Goal: Task Accomplishment & Management: Manage account settings

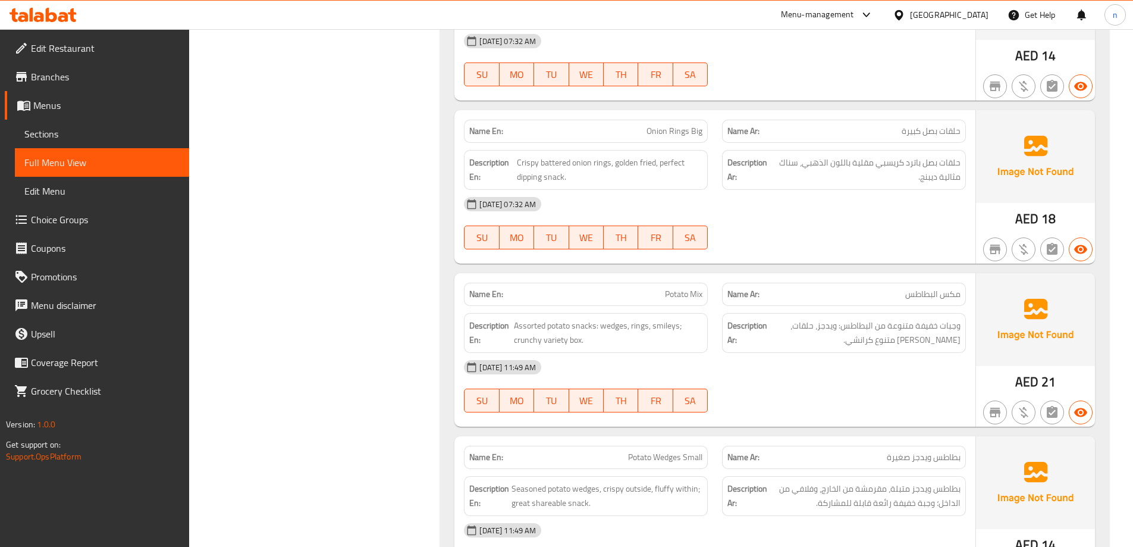
scroll to position [1071, 0]
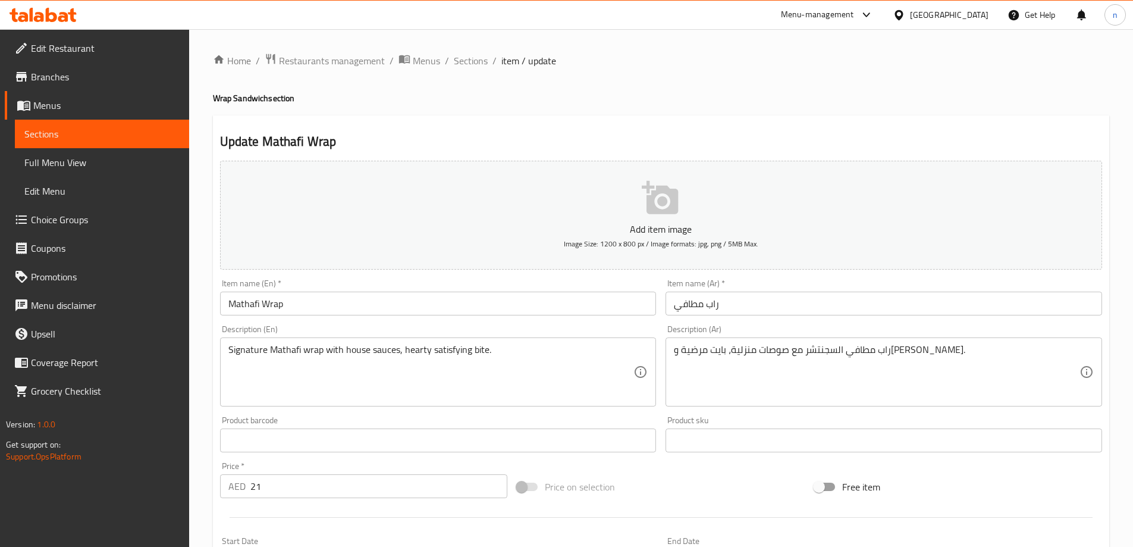
scroll to position [294, 0]
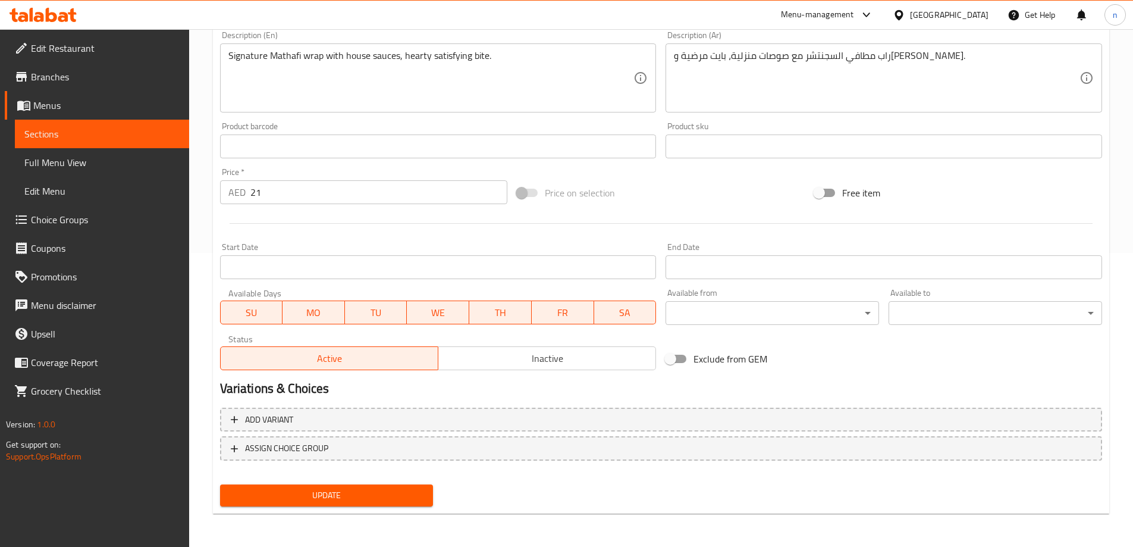
click at [26, 11] on icon at bounding box center [43, 15] width 67 height 14
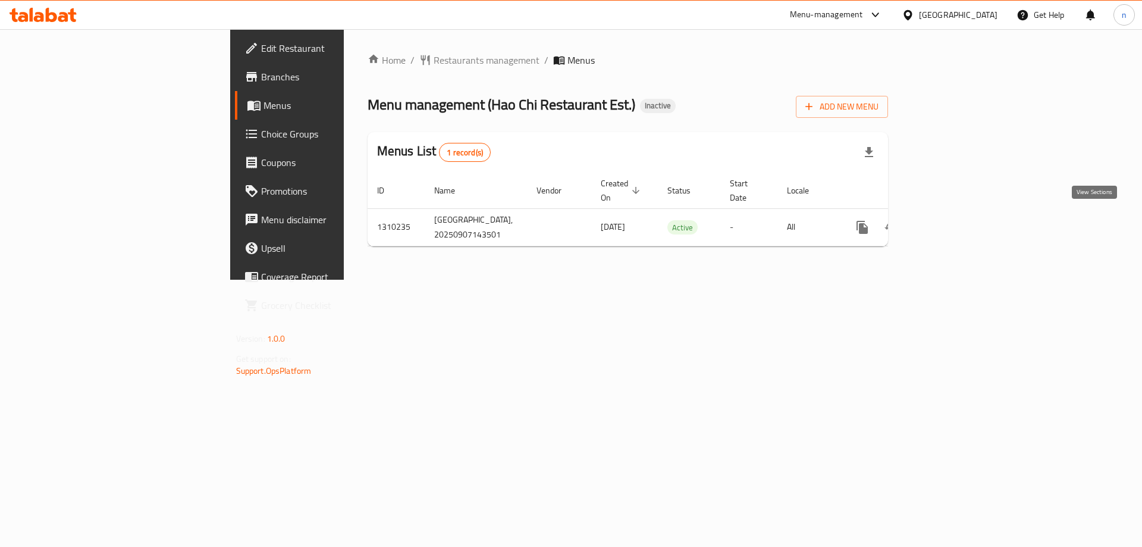
click at [963, 231] on link "enhanced table" at bounding box center [948, 227] width 29 height 29
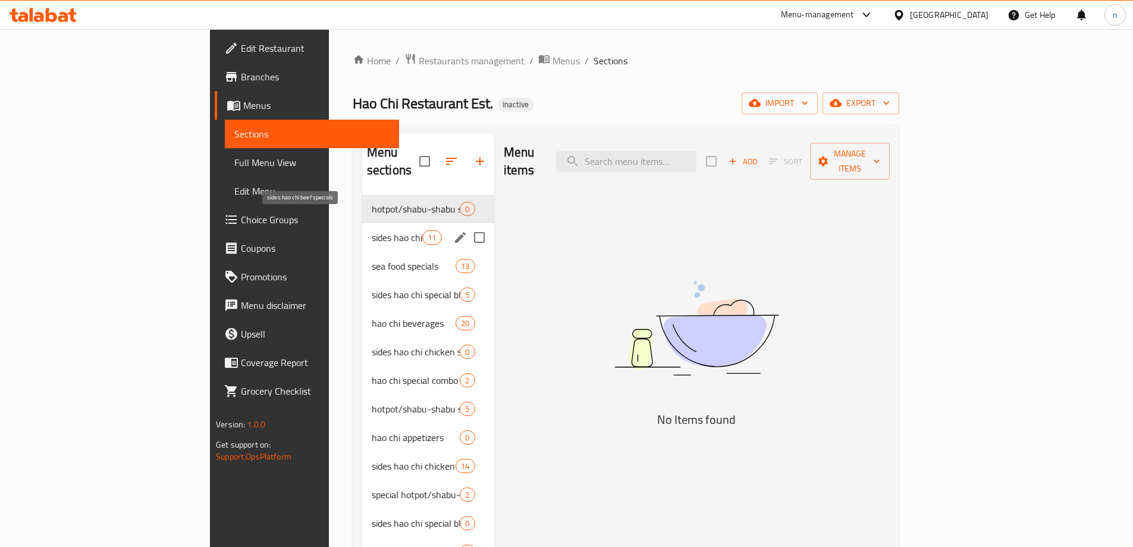
click at [372, 230] on span "sides hao chi beef specials" at bounding box center [397, 237] width 51 height 14
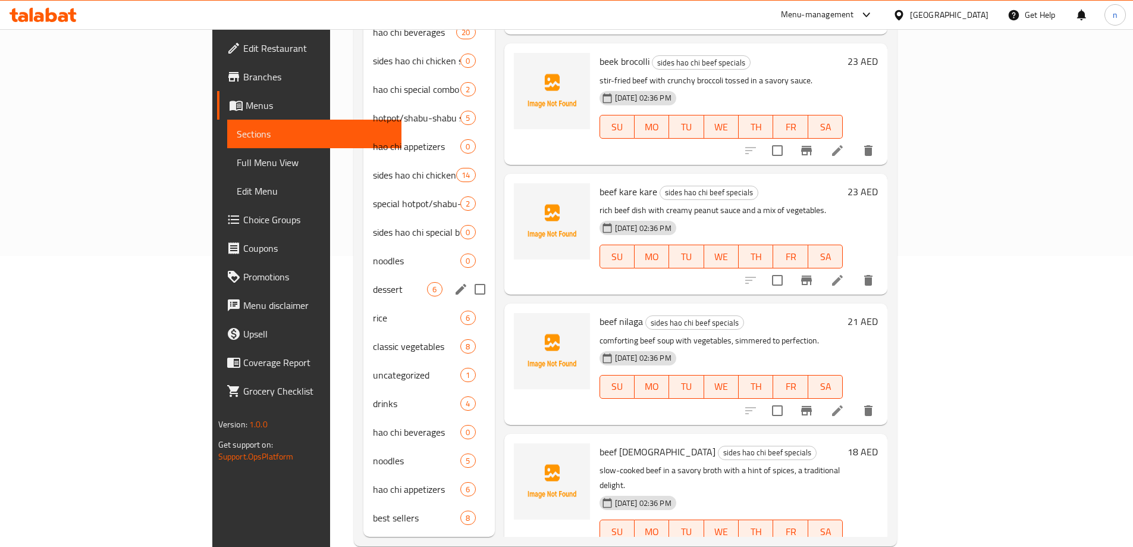
scroll to position [296, 0]
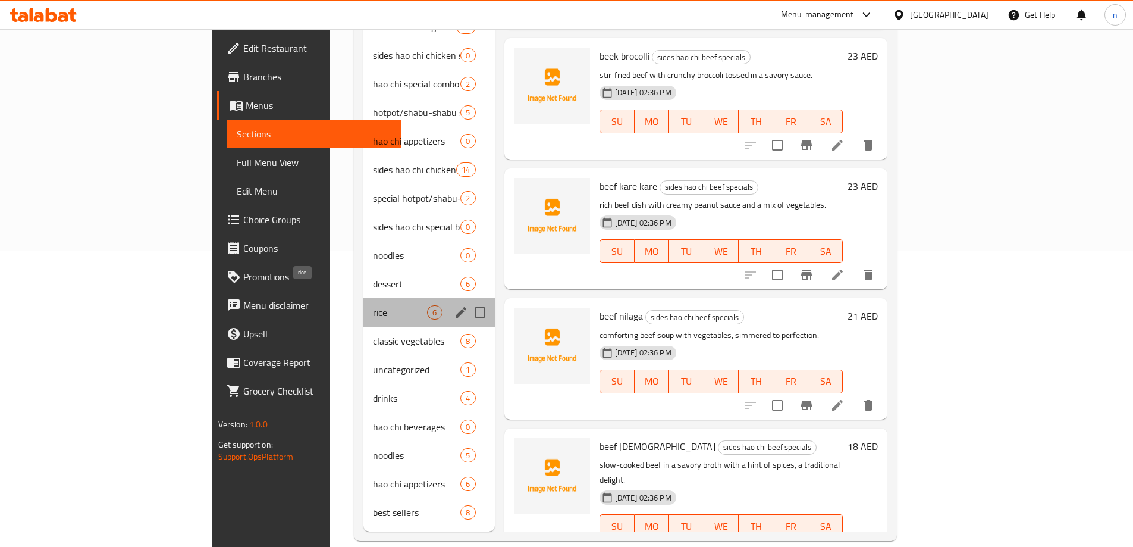
click at [373, 305] on span "rice" at bounding box center [400, 312] width 54 height 14
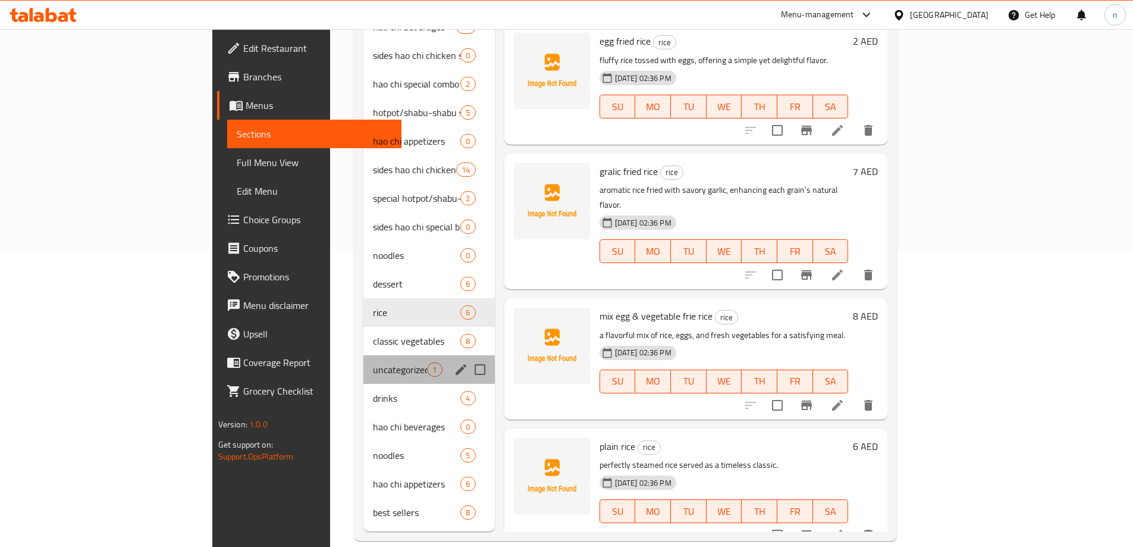
click at [363, 355] on div "uncategorized 1" at bounding box center [428, 369] width 131 height 29
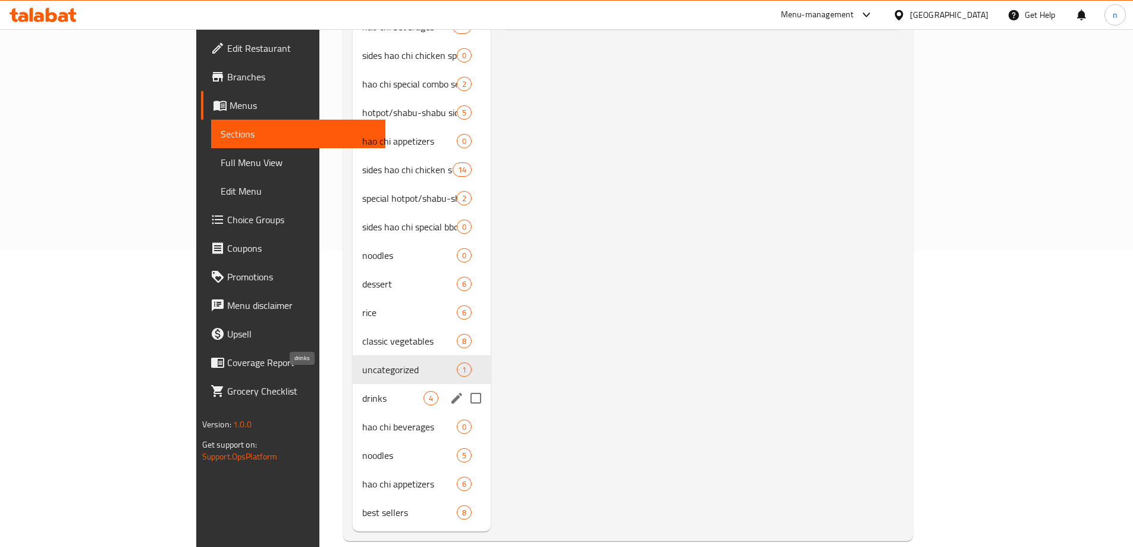
click at [362, 391] on span "drinks" at bounding box center [392, 398] width 61 height 14
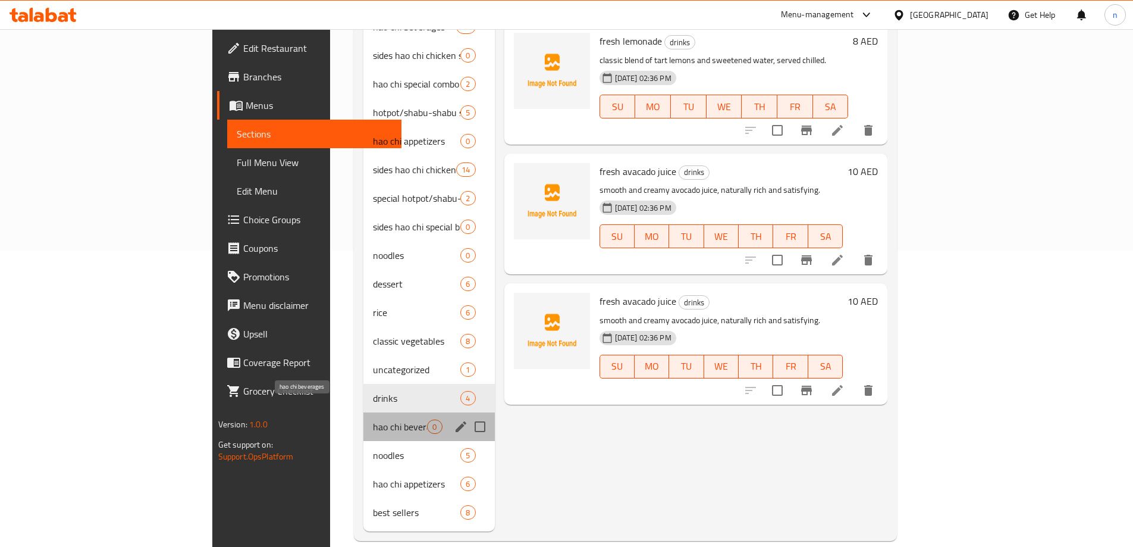
drag, startPoint x: 325, startPoint y: 415, endPoint x: 308, endPoint y: 458, distance: 46.7
click at [373, 419] on span "hao chi beverages" at bounding box center [400, 426] width 54 height 14
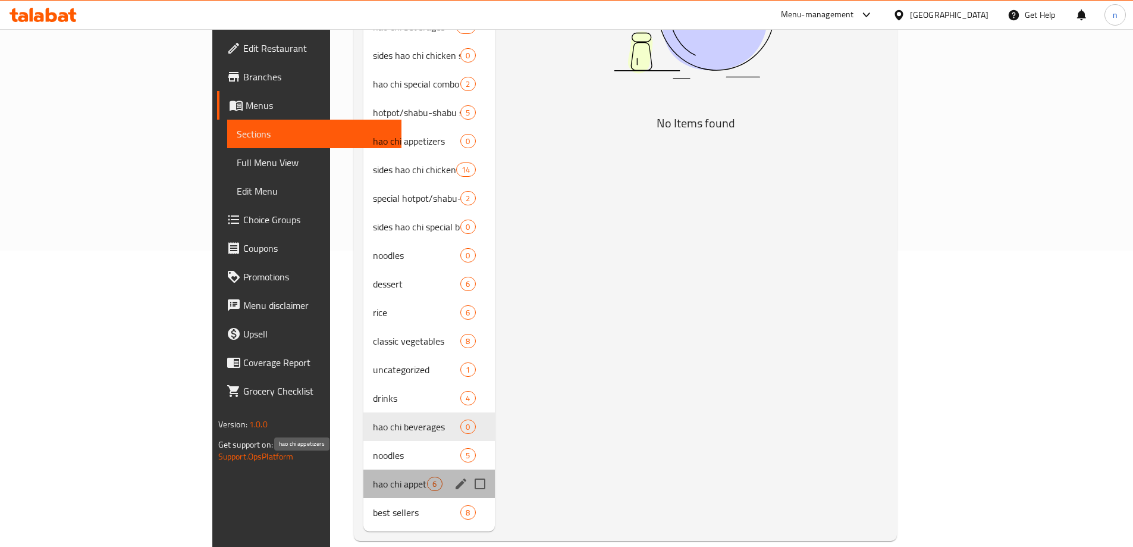
click at [373, 477] on span "hao chi appetizers" at bounding box center [400, 484] width 54 height 14
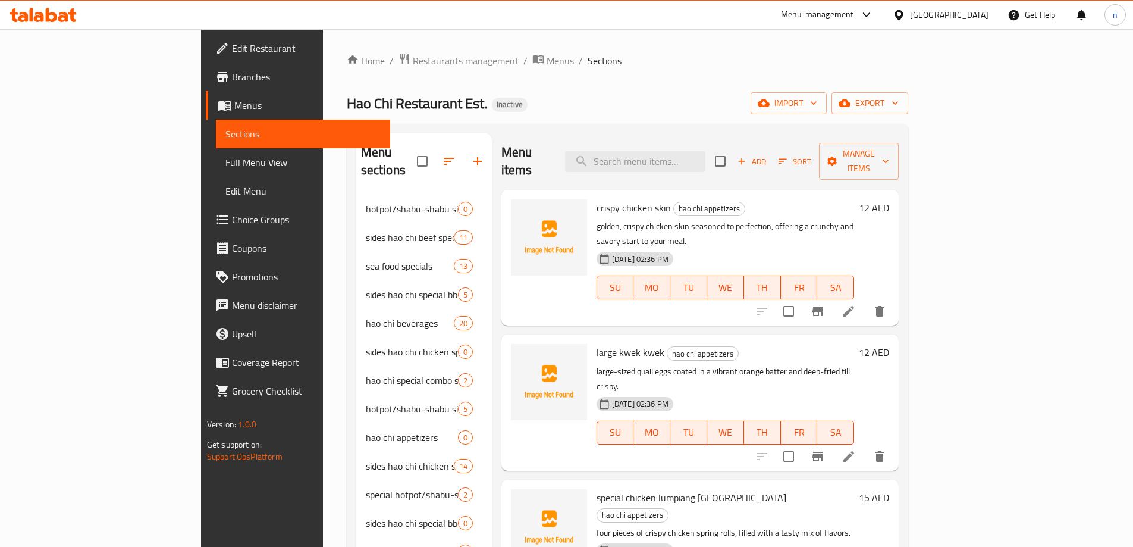
click at [65, 7] on div at bounding box center [43, 15] width 86 height 24
click at [547, 61] on span "Menus" at bounding box center [560, 61] width 27 height 14
